Goal: Information Seeking & Learning: Learn about a topic

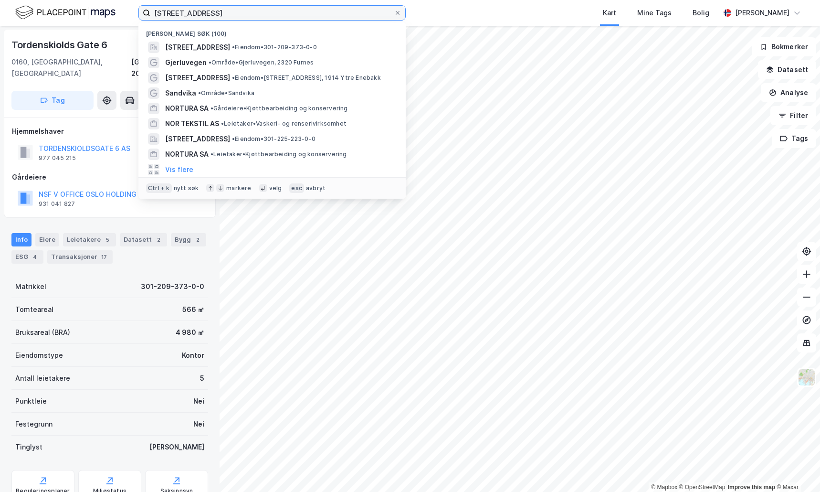
drag, startPoint x: 255, startPoint y: 13, endPoint x: 153, endPoint y: 14, distance: 101.2
click at [153, 14] on input "[STREET_ADDRESS]" at bounding box center [272, 13] width 244 height 14
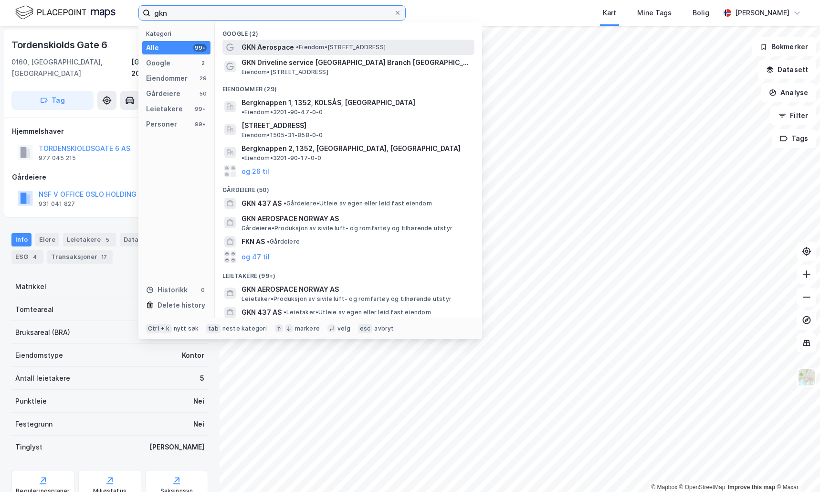
type input "gkn"
click at [266, 47] on span "GKN Aerospace" at bounding box center [268, 47] width 53 height 11
